Goal: Find contact information: Find contact information

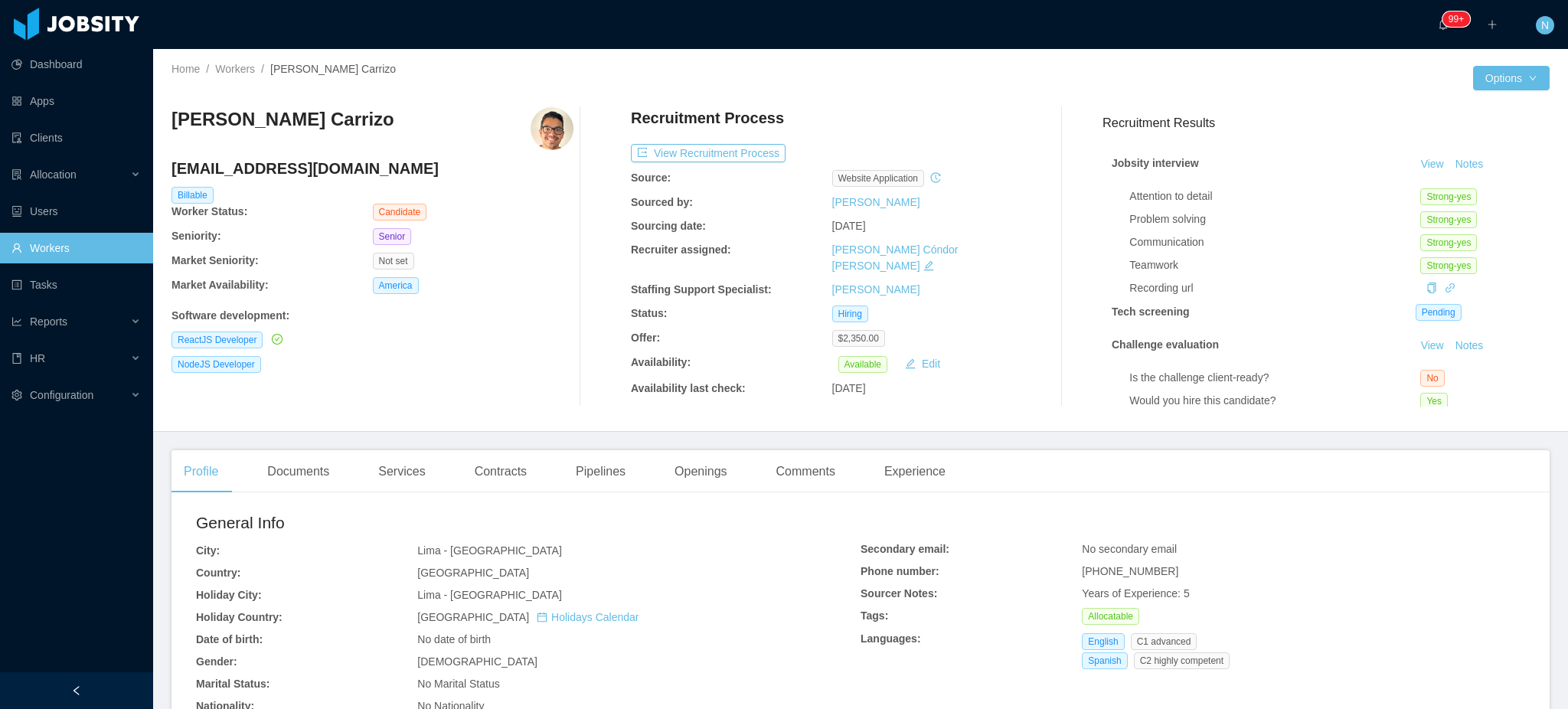
click at [1099, 574] on span "[PHONE_NUMBER]" at bounding box center [1129, 571] width 96 height 12
copy span "[PHONE_NUMBER]"
click at [294, 160] on h4 "[EMAIL_ADDRESS][DOMAIN_NAME]" at bounding box center [372, 168] width 402 height 21
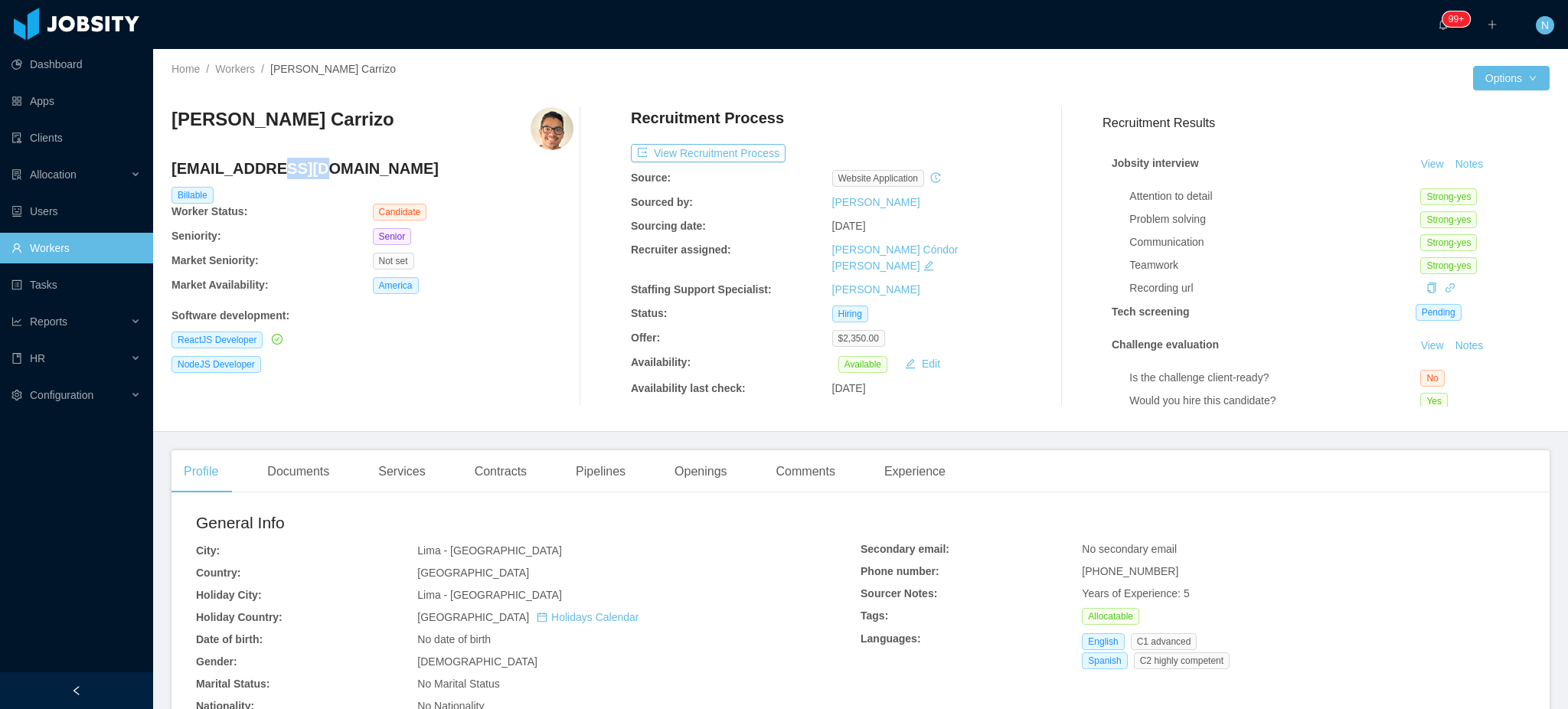
click at [294, 160] on h4 "[EMAIL_ADDRESS][DOMAIN_NAME]" at bounding box center [372, 168] width 402 height 21
copy h4 "[EMAIL_ADDRESS][DOMAIN_NAME]"
click at [1117, 574] on span "+51930463531" at bounding box center [1129, 571] width 96 height 12
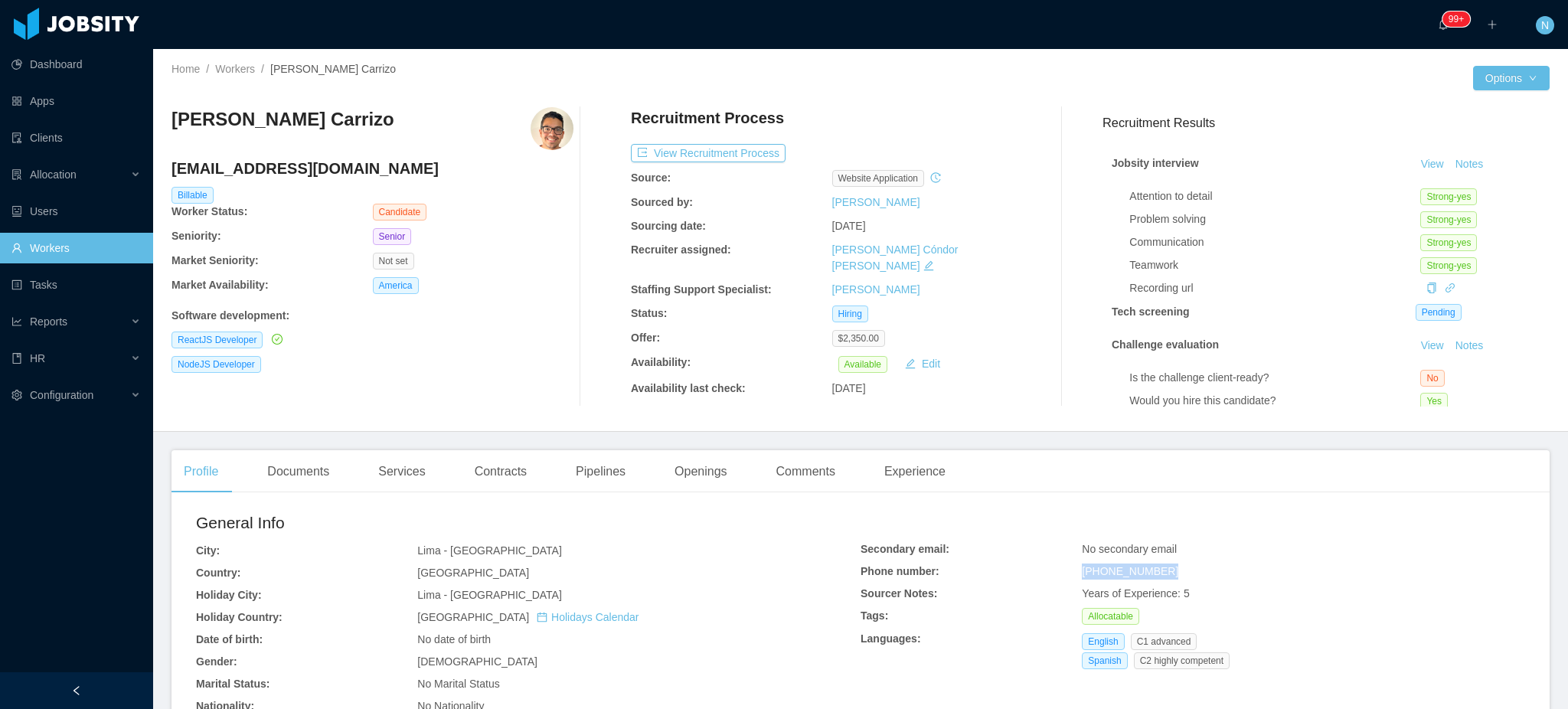
click at [1117, 574] on span "+51930463531" at bounding box center [1129, 571] width 96 height 12
copy span "+51930463531"
